Goal: Transaction & Acquisition: Purchase product/service

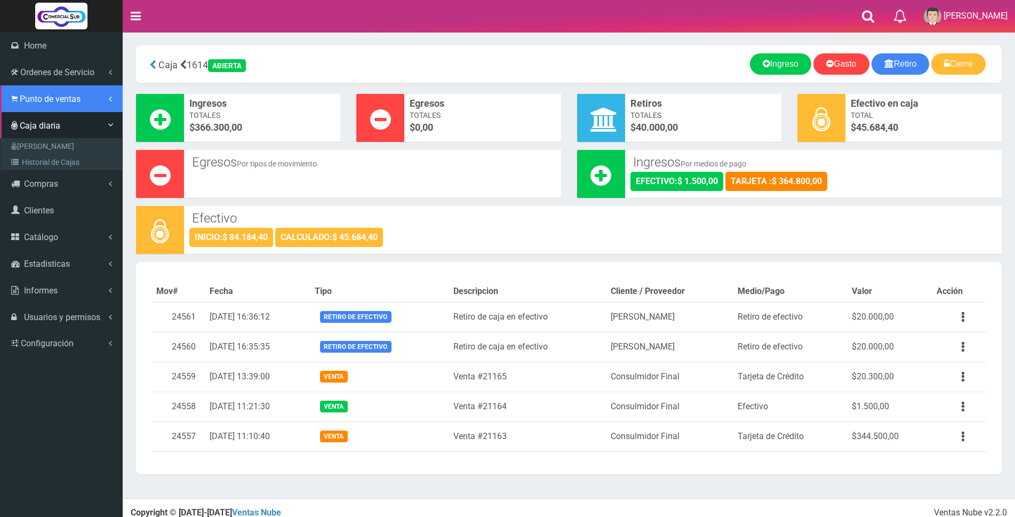
click at [20, 100] on span "Punto de ventas" at bounding box center [50, 99] width 61 height 10
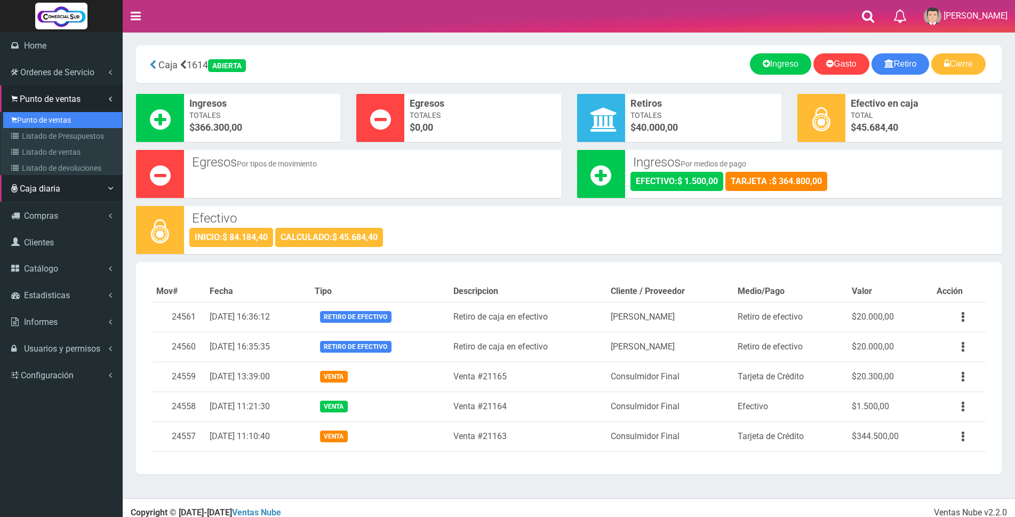
click at [46, 120] on link "Punto de ventas" at bounding box center [62, 120] width 119 height 16
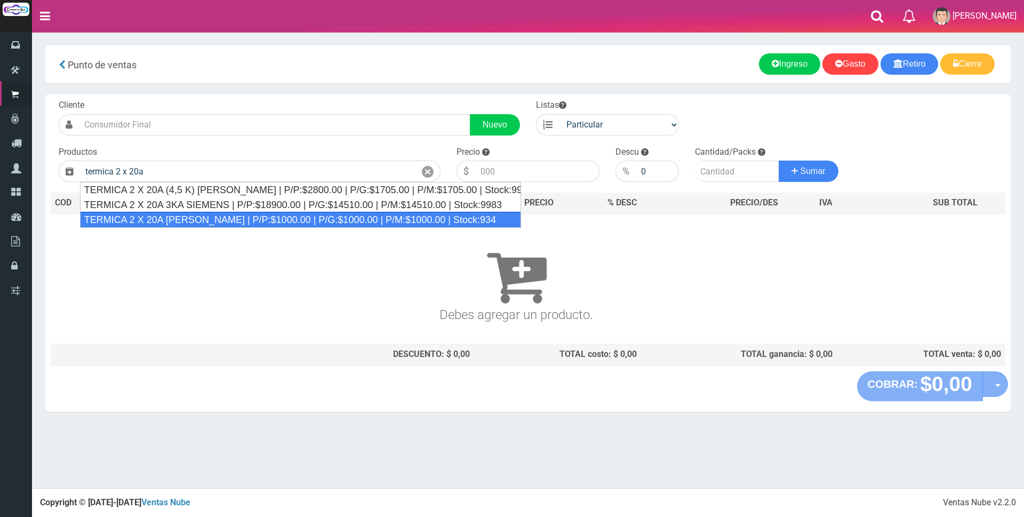
click at [271, 218] on div "TERMICA 2 X 20A SICA | P/P:$1000.00 | P/G:$1000.00 | P/M:$1000.00 | Stock:934" at bounding box center [300, 220] width 441 height 16
type input "TERMICA 2 X 20A SICA | P/P:$1000.00 | P/G:$1000.00 | P/M:$1000.00 | Stock:934"
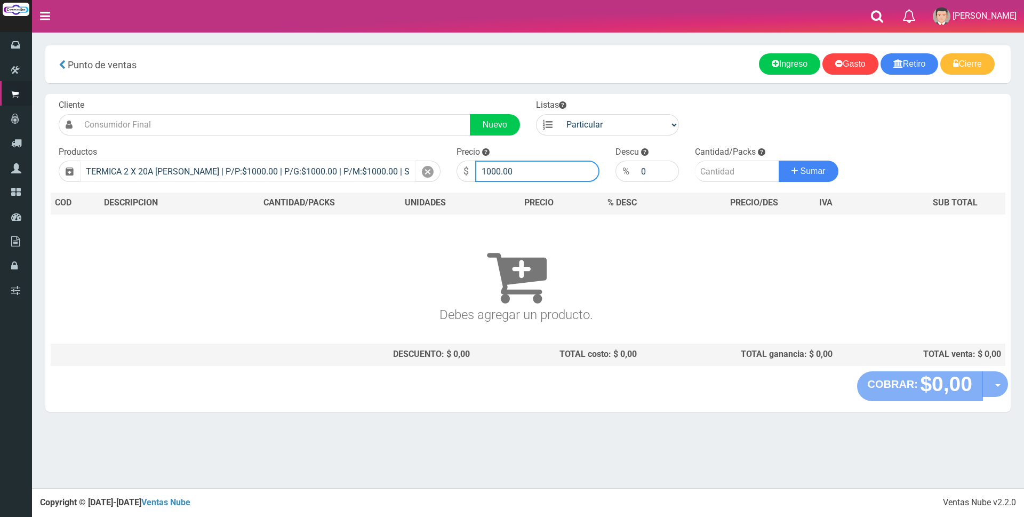
drag, startPoint x: 530, startPoint y: 172, endPoint x: 387, endPoint y: 179, distance: 143.6
click at [387, 99] on form "Cliente Nuevo Listas Particular Gremio Mayoristas" at bounding box center [528, 99] width 954 height 0
type input "8000"
type input "1"
click at [778, 160] on button "Sumar" at bounding box center [808, 170] width 60 height 21
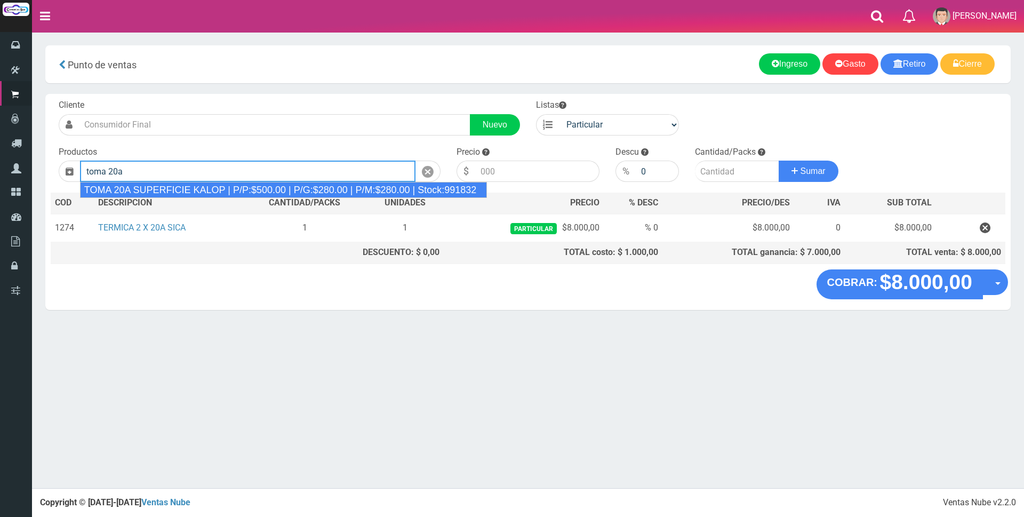
click at [359, 183] on div "TOMA 20A SUPERFICIE KALOP | P/P:$500.00 | P/G:$280.00 | P/M:$280.00 | Stock:991…" at bounding box center [283, 190] width 407 height 16
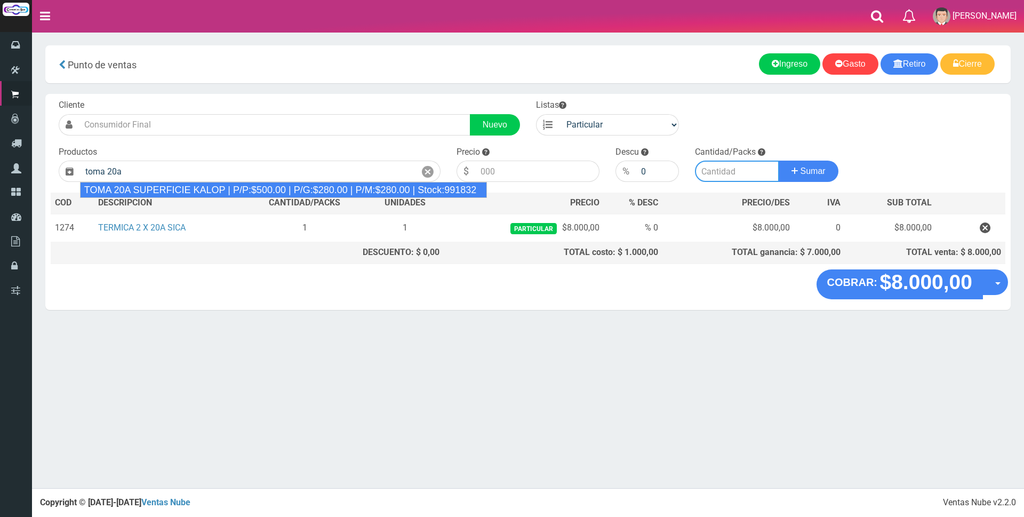
type input "TOMA 20A SUPERFICIE KALOP | P/P:$500.00 | P/G:$280.00 | P/M:$280.00 | Stock:991…"
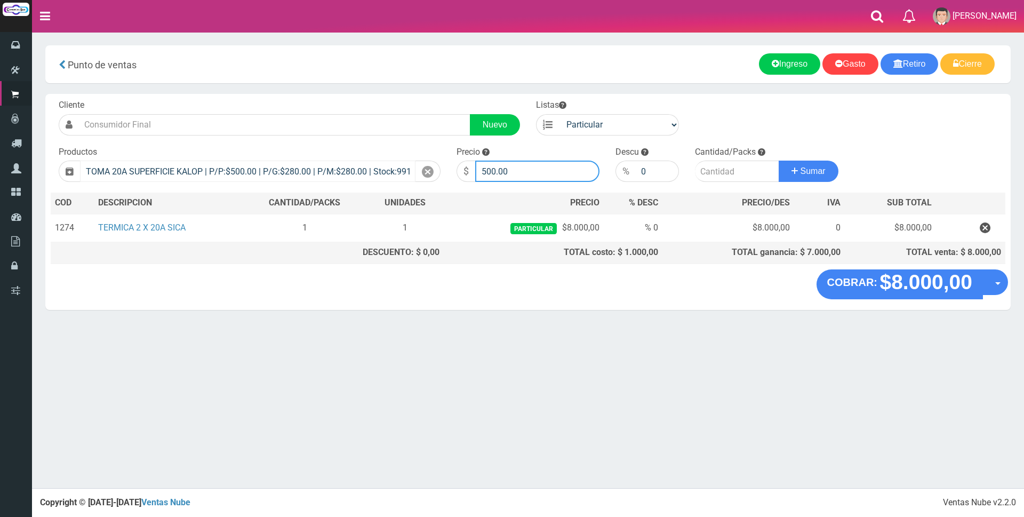
drag, startPoint x: 535, startPoint y: 165, endPoint x: 387, endPoint y: 166, distance: 147.7
click at [397, 99] on form "Cliente Nuevo Listas Particular Gremio Mayoristas" at bounding box center [528, 99] width 954 height 0
type input "3500"
type input "1"
click at [778, 160] on button "Sumar" at bounding box center [808, 170] width 60 height 21
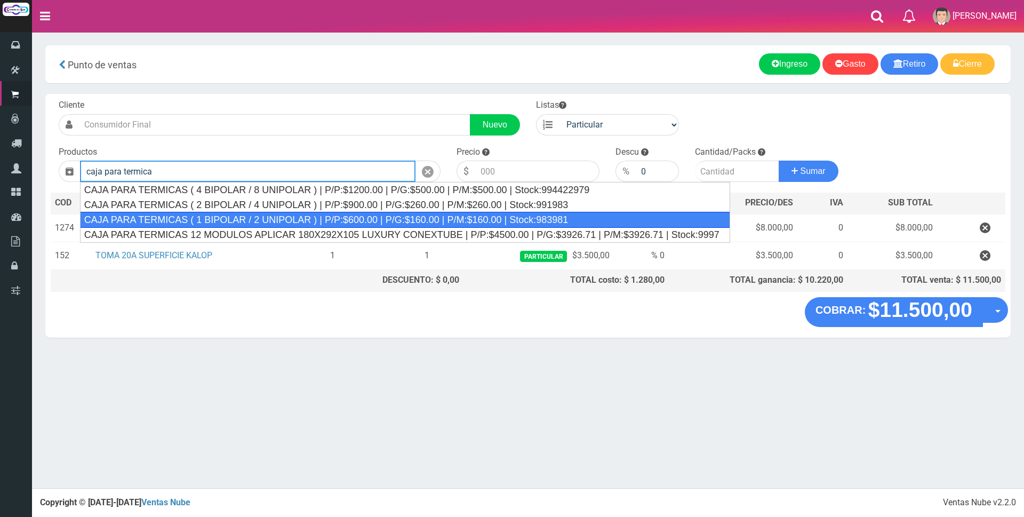
click at [395, 220] on div "CAJA PARA TERMICAS ( 1 BIPOLAR / 2 UNIPOLAR ) | P/P:$600.00 | P/G:$160.00 | P/M…" at bounding box center [405, 220] width 650 height 16
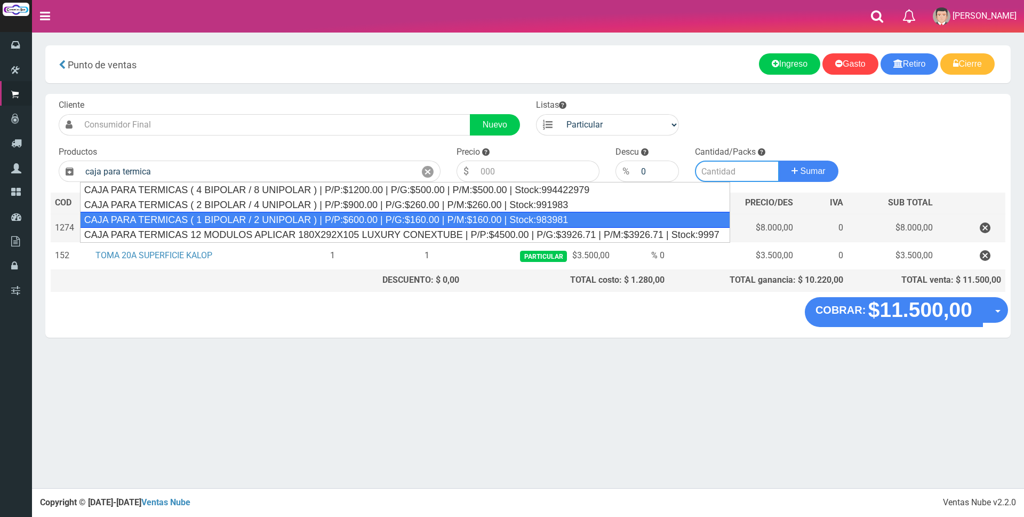
type input "CAJA PARA TERMICAS ( 1 BIPOLAR / 2 UNIPOLAR ) | P/P:$600.00 | P/G:$160.00 | P/M…"
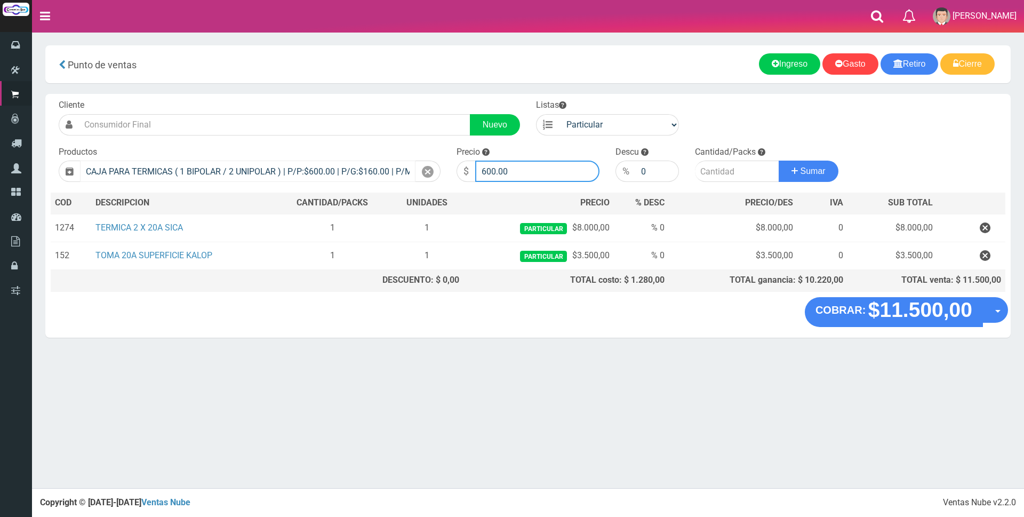
drag, startPoint x: 524, startPoint y: 166, endPoint x: 335, endPoint y: 171, distance: 188.8
click at [349, 99] on form "Cliente Nuevo Listas Particular Gremio Mayoristas" at bounding box center [528, 99] width 954 height 0
type input "4000"
type input "1"
click at [778, 160] on button "Sumar" at bounding box center [808, 170] width 60 height 21
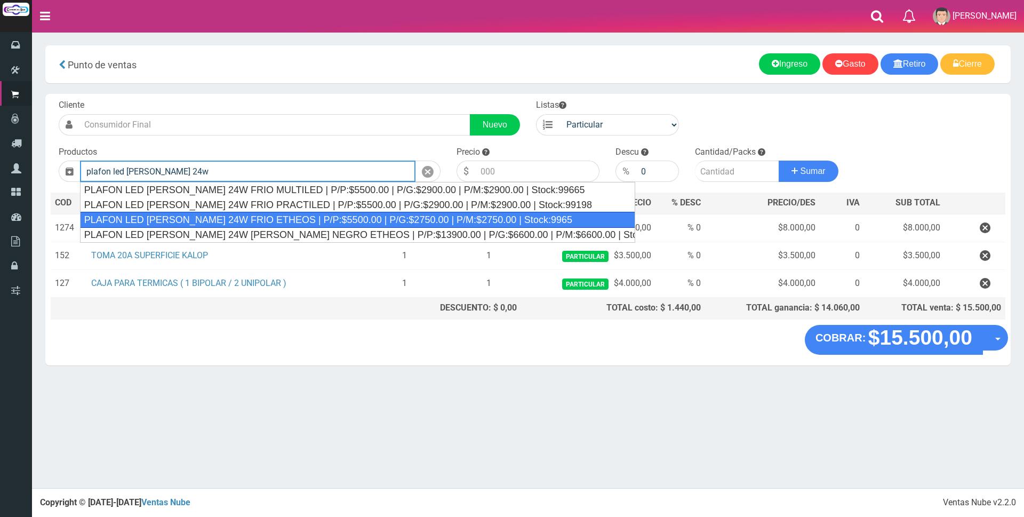
click at [330, 220] on div "PLAFON LED CUADRADO 24W FRIO ETHEOS | P/P:$5500.00 | P/G:$2750.00 | P/M:$2750.0…" at bounding box center [357, 220] width 555 height 16
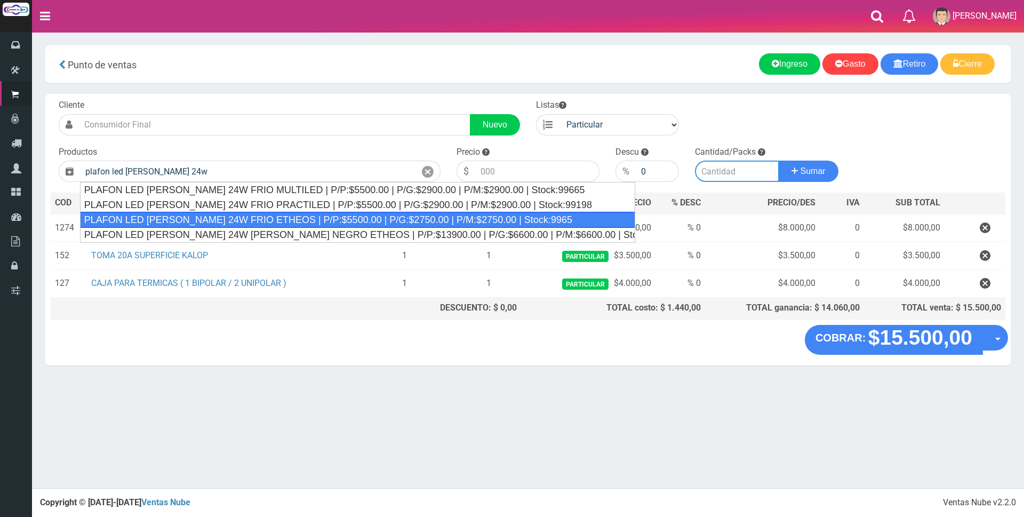
type input "PLAFON LED CUADRADO 24W FRIO ETHEOS | P/P:$5500.00 | P/G:$2750.00 | P/M:$2750.0…"
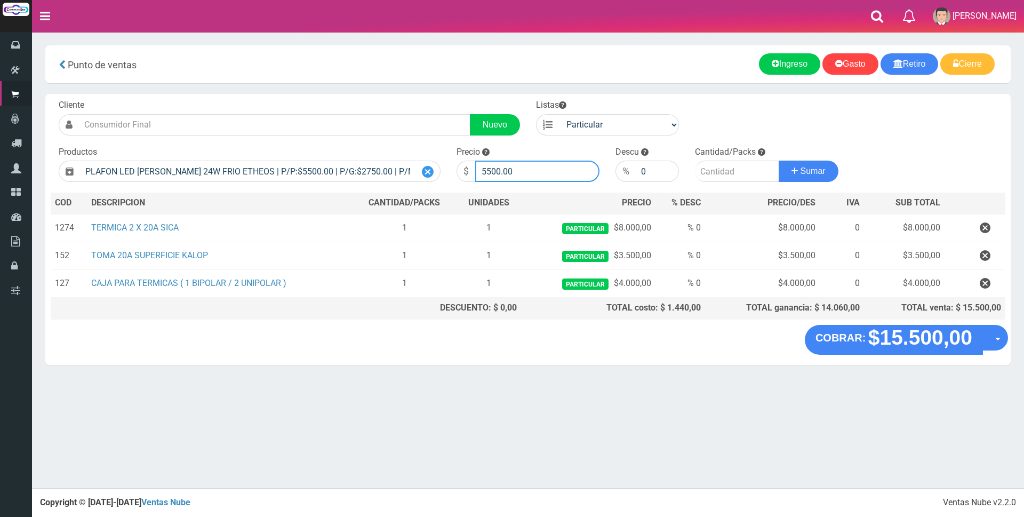
drag, startPoint x: 528, startPoint y: 171, endPoint x: 428, endPoint y: 167, distance: 100.3
click at [429, 99] on form "Cliente Nuevo Listas Particular Gremio Mayoristas" at bounding box center [528, 99] width 954 height 0
type input "14000"
type input "1"
click at [778, 160] on button "Sumar" at bounding box center [808, 170] width 60 height 21
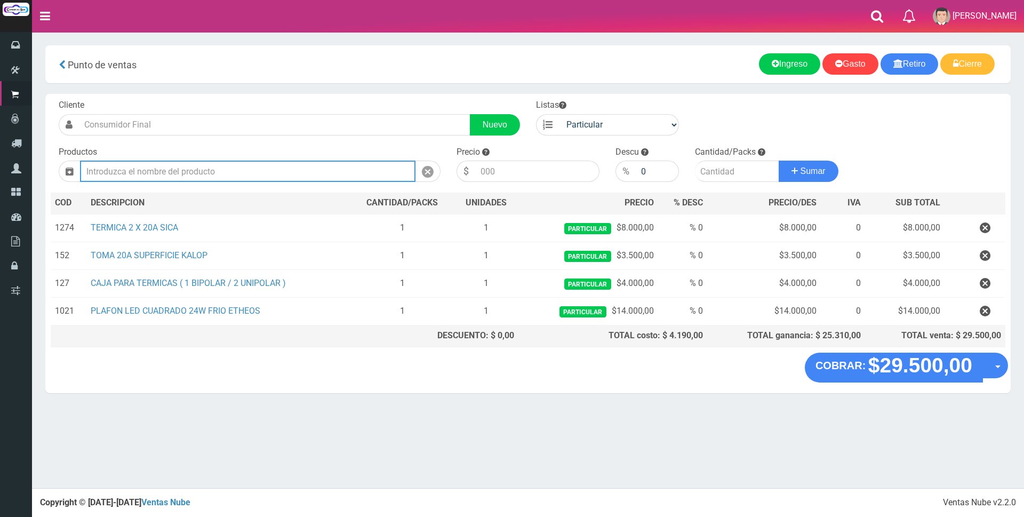
click at [271, 176] on input "text" at bounding box center [247, 170] width 335 height 21
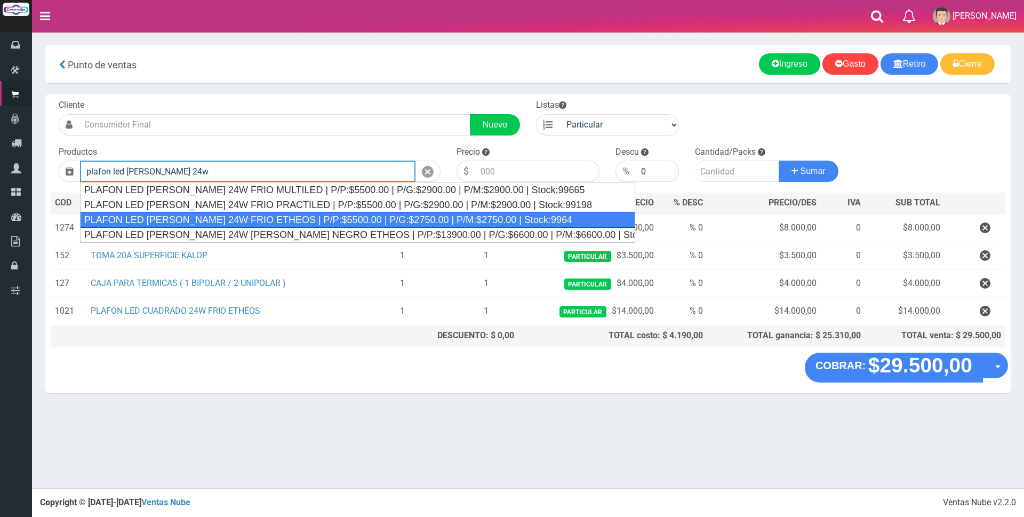
click at [280, 219] on div "PLAFON LED CUADRADO 24W FRIO ETHEOS | P/P:$5500.00 | P/G:$2750.00 | P/M:$2750.0…" at bounding box center [357, 220] width 555 height 16
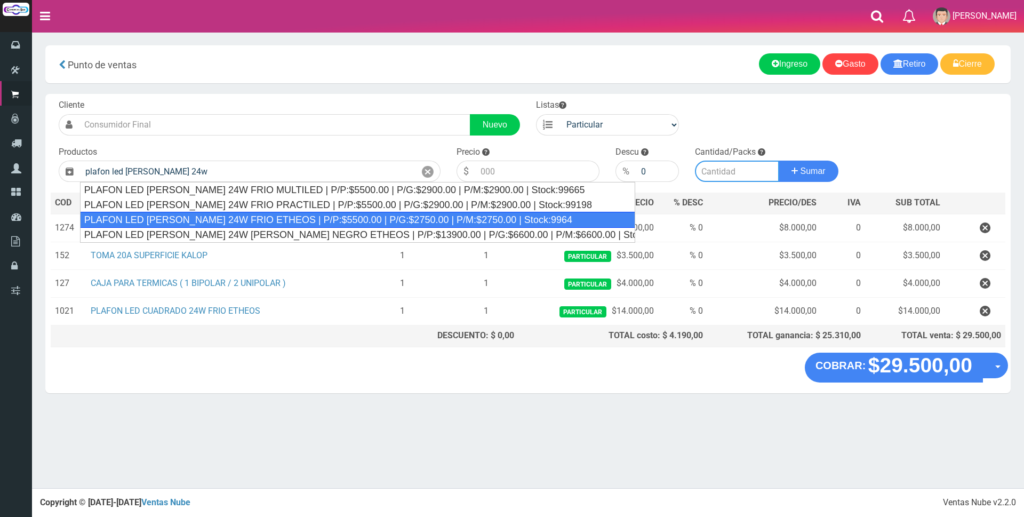
type input "PLAFON LED CUADRADO 24W FRIO ETHEOS | P/P:$5500.00 | P/G:$2750.00 | P/M:$2750.0…"
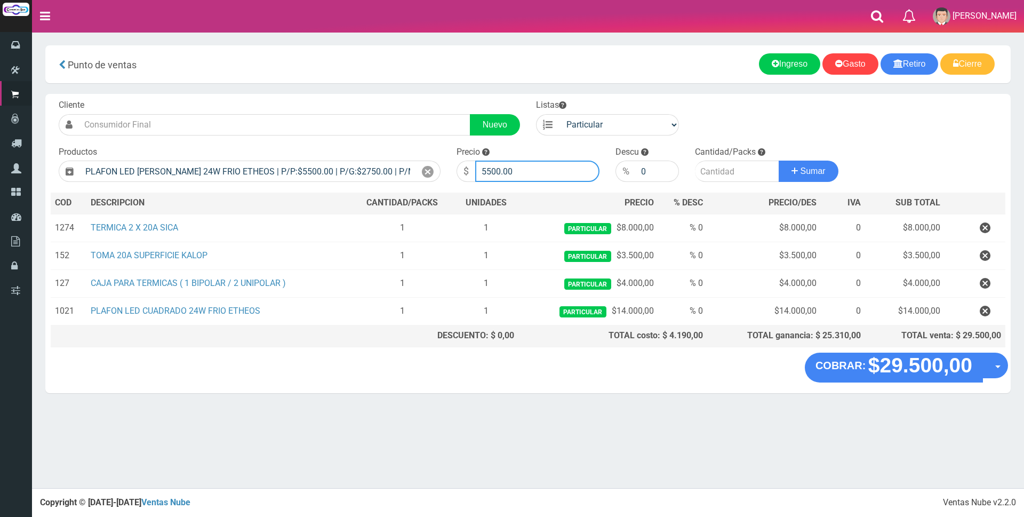
drag, startPoint x: 525, startPoint y: 173, endPoint x: 396, endPoint y: 157, distance: 129.4
click at [396, 99] on form "Cliente Nuevo Listas Particular Gremio Mayoristas" at bounding box center [528, 99] width 954 height 0
type input "14000"
drag, startPoint x: 643, startPoint y: 168, endPoint x: 662, endPoint y: 168, distance: 18.7
click at [662, 168] on input "0" at bounding box center [657, 170] width 43 height 21
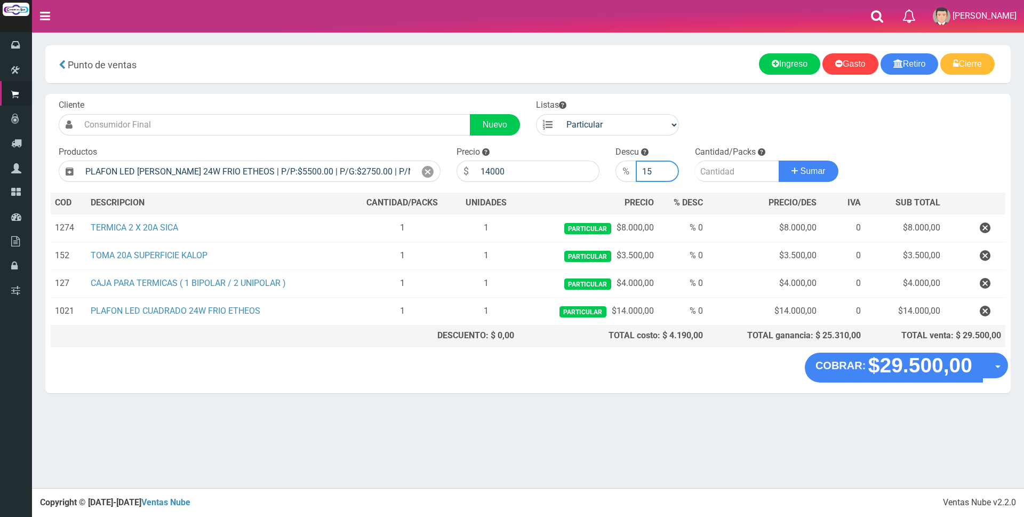
type input "15"
type input "1"
click at [778, 160] on button "Sumar" at bounding box center [808, 170] width 60 height 21
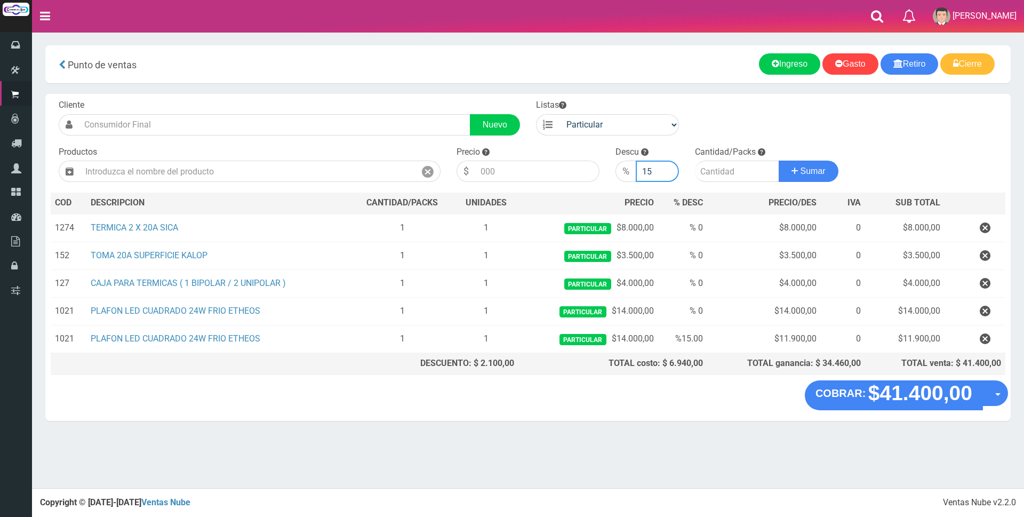
drag, startPoint x: 645, startPoint y: 175, endPoint x: 655, endPoint y: 173, distance: 10.4
click at [655, 173] on input "15" at bounding box center [657, 170] width 43 height 21
click at [656, 171] on input "15" at bounding box center [657, 170] width 43 height 21
drag, startPoint x: 656, startPoint y: 171, endPoint x: 637, endPoint y: 172, distance: 19.2
click at [637, 172] on input "15" at bounding box center [657, 170] width 43 height 21
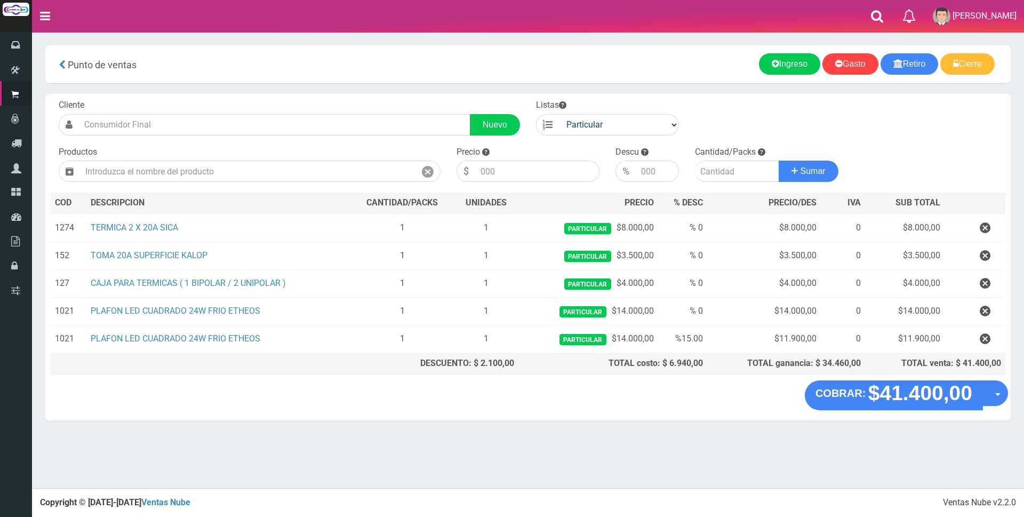
click at [725, 105] on div "Cliente Nuevo Listas Particular Gremio Mayoristas Productos" at bounding box center [527, 237] width 965 height 286
click at [235, 176] on input "text" at bounding box center [247, 170] width 335 height 21
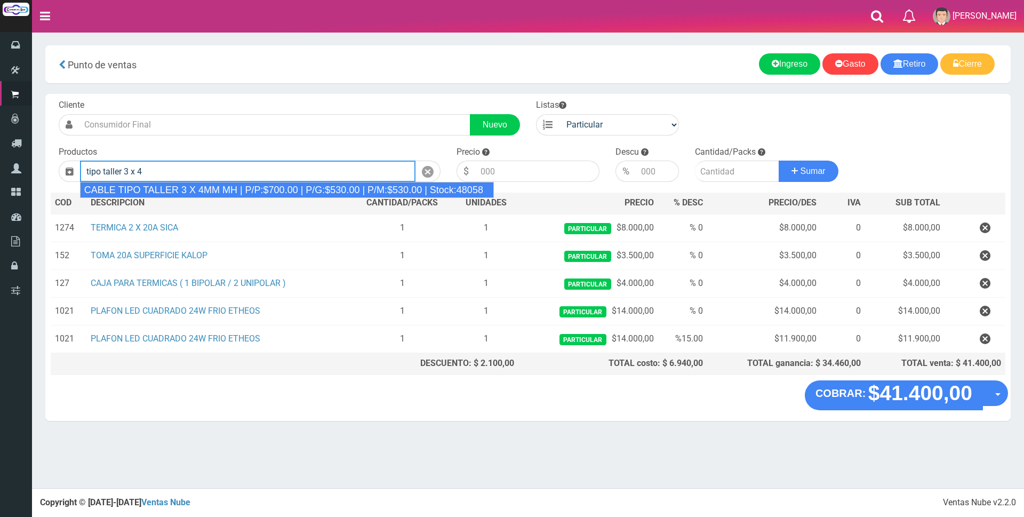
click at [248, 183] on div "CABLE TIPO TALLER 3 X 4MM MH | P/P:$700.00 | P/G:$530.00 | P/M:$530.00 | Stock:…" at bounding box center [287, 190] width 414 height 16
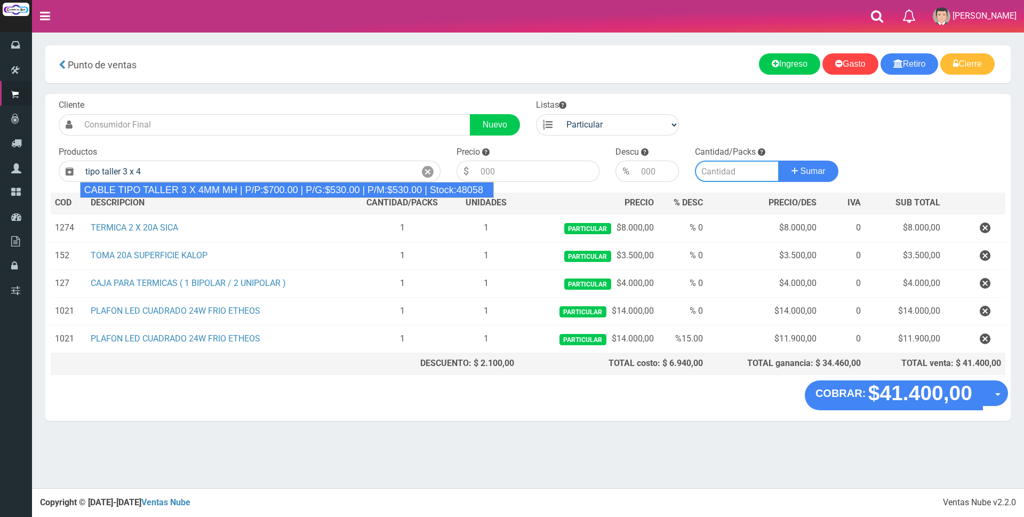
type input "CABLE TIPO TALLER 3 X 4MM MH | P/P:$700.00 | P/G:$530.00 | P/M:$530.00 | Stock:…"
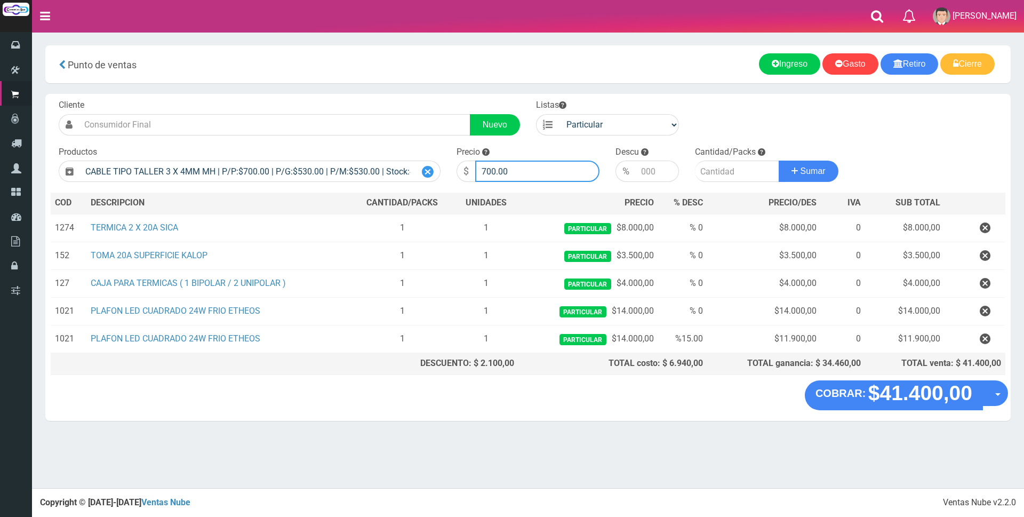
drag, startPoint x: 539, startPoint y: 176, endPoint x: 425, endPoint y: 176, distance: 113.6
click at [427, 99] on form "Cliente Nuevo Listas Particular Gremio Mayoristas" at bounding box center [528, 99] width 954 height 0
type input "4200"
type input "15"
click at [778, 160] on button "Sumar" at bounding box center [808, 170] width 60 height 21
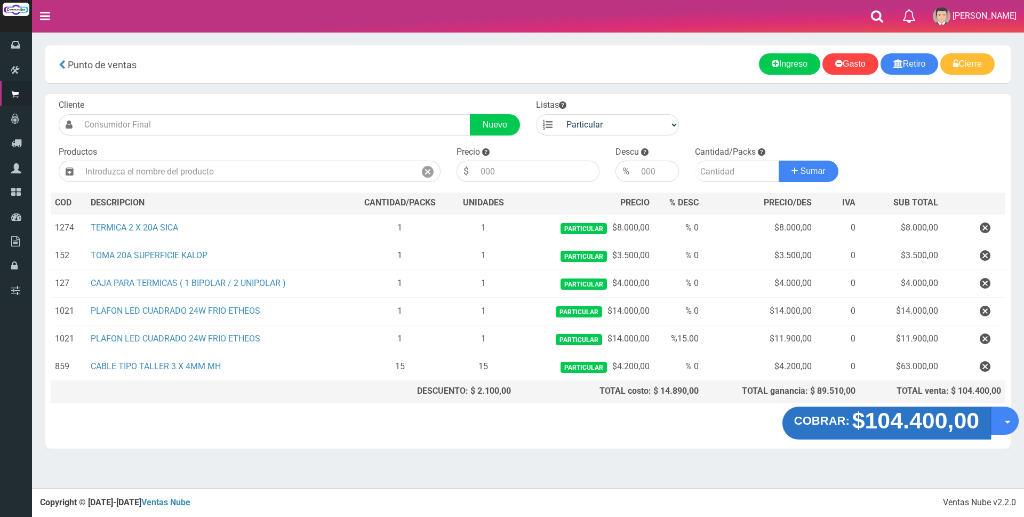
click at [906, 413] on strong "$104.400,00" at bounding box center [915, 420] width 127 height 25
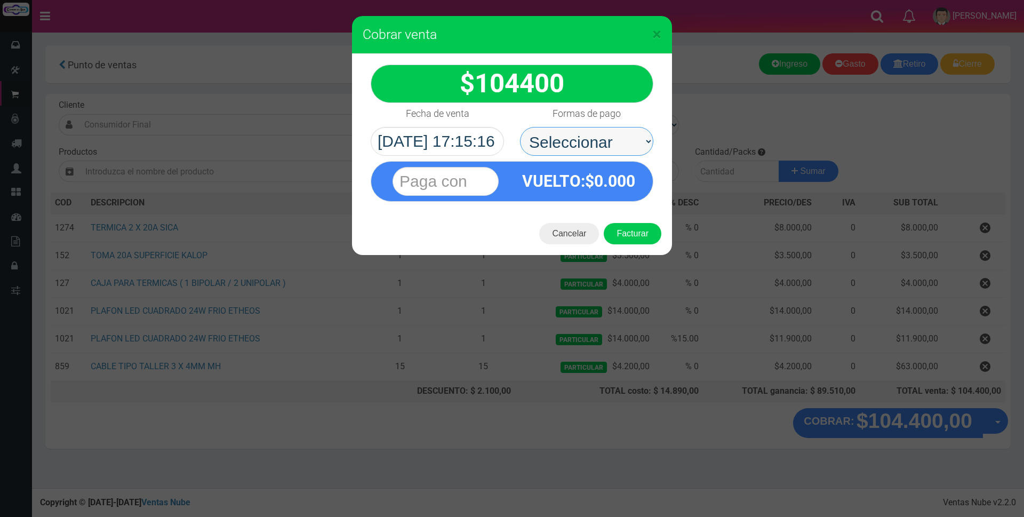
click at [616, 131] on select "Seleccionar Efectivo Tarjeta de Crédito Depósito Débito" at bounding box center [586, 141] width 133 height 29
select select "Tarjeta de Crédito"
click at [520, 127] on select "Seleccionar Efectivo Tarjeta de Crédito Depósito Débito" at bounding box center [586, 141] width 133 height 29
click at [462, 183] on input "text" at bounding box center [445, 181] width 106 height 29
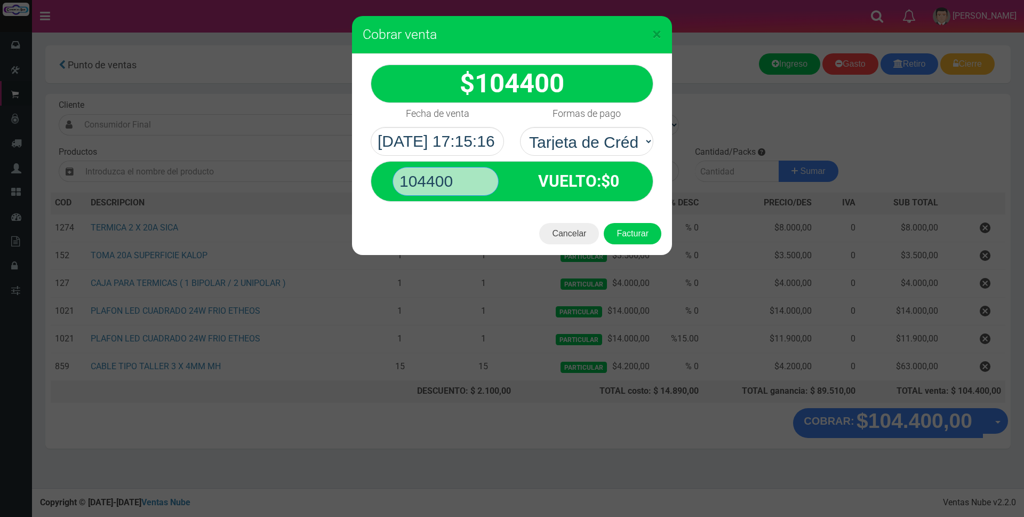
type input "104400"
click at [604, 223] on button "Facturar" at bounding box center [633, 233] width 58 height 21
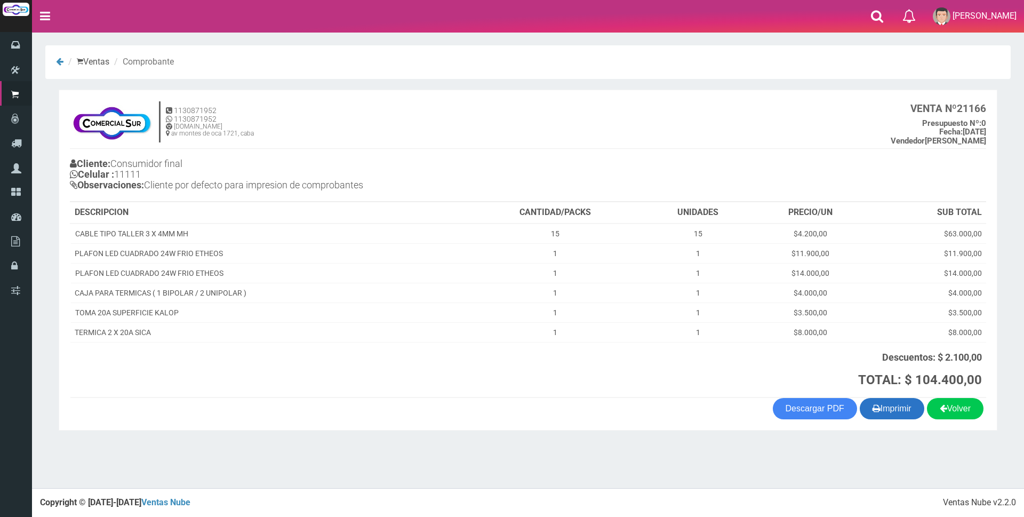
click at [898, 411] on button "Imprimir" at bounding box center [891, 408] width 65 height 21
